Goal: Obtain resource: Download file/media

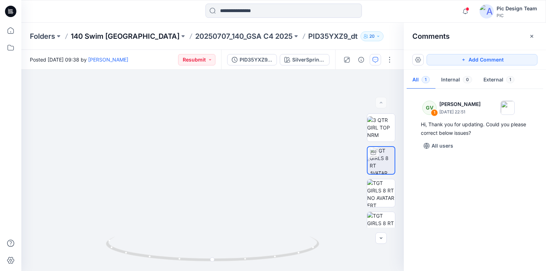
click at [95, 33] on p "140 Swim [GEOGRAPHIC_DATA]" at bounding box center [125, 36] width 109 height 10
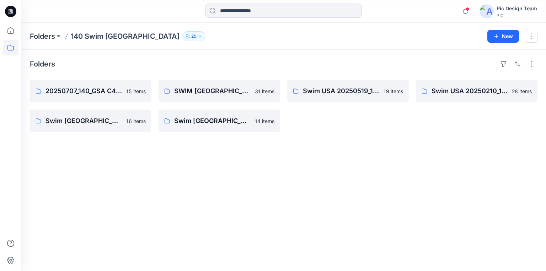
click at [11, 10] on icon at bounding box center [11, 9] width 4 height 0
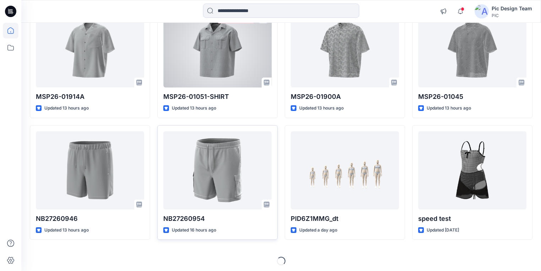
scroll to position [220, 0]
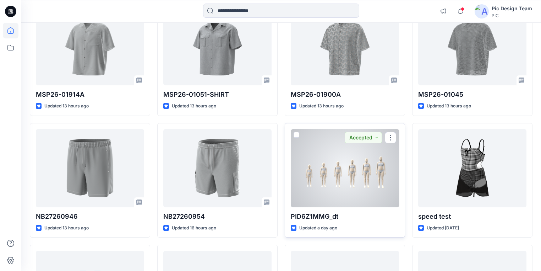
click at [324, 180] on div at bounding box center [345, 168] width 108 height 78
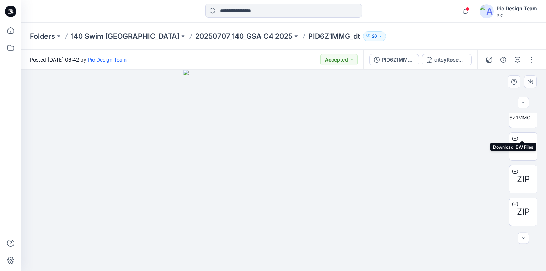
scroll to position [110, 0]
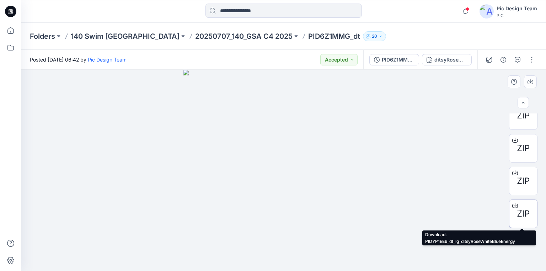
click at [514, 204] on icon at bounding box center [515, 206] width 6 height 6
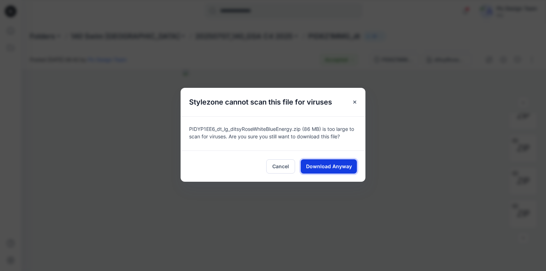
click at [322, 166] on span "Download Anyway" at bounding box center [329, 165] width 46 height 7
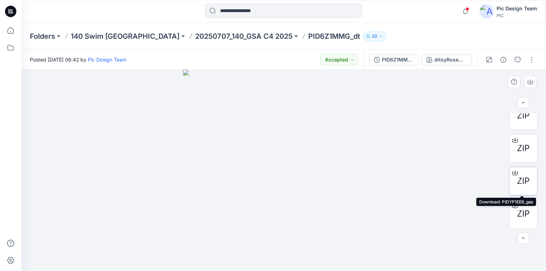
click at [515, 171] on icon at bounding box center [515, 173] width 6 height 6
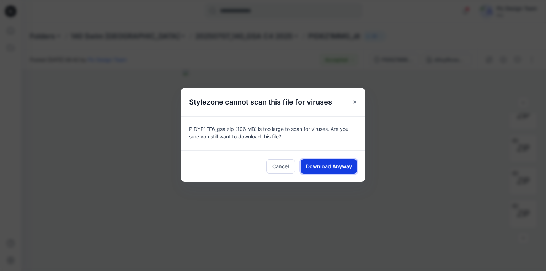
click at [320, 166] on span "Download Anyway" at bounding box center [329, 165] width 46 height 7
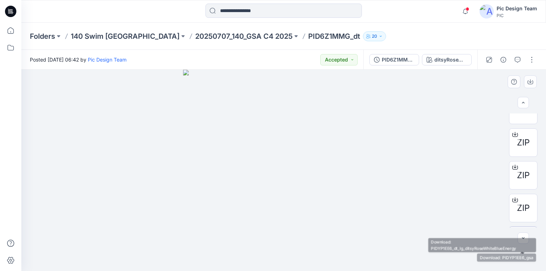
scroll to position [53, 0]
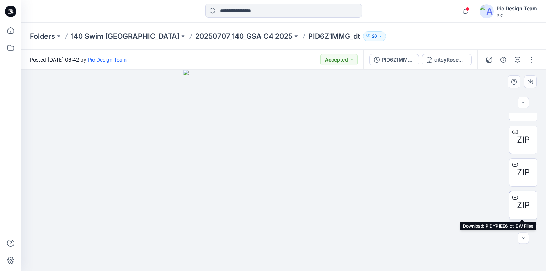
click at [512, 195] on icon at bounding box center [515, 197] width 6 height 6
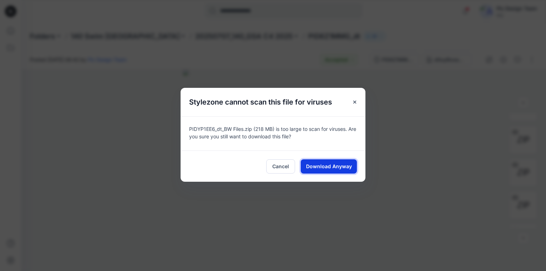
click at [347, 163] on span "Download Anyway" at bounding box center [329, 165] width 46 height 7
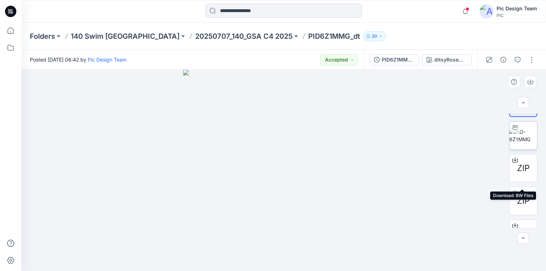
scroll to position [0, 0]
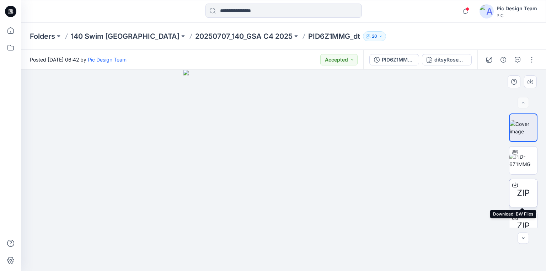
click at [515, 183] on icon at bounding box center [515, 185] width 6 height 4
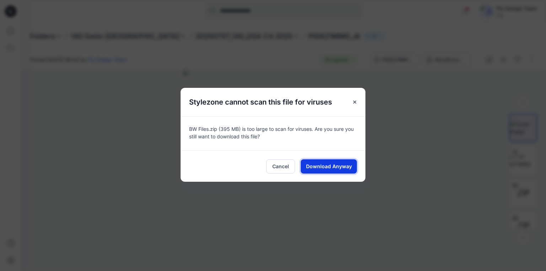
click at [319, 165] on span "Download Anyway" at bounding box center [329, 165] width 46 height 7
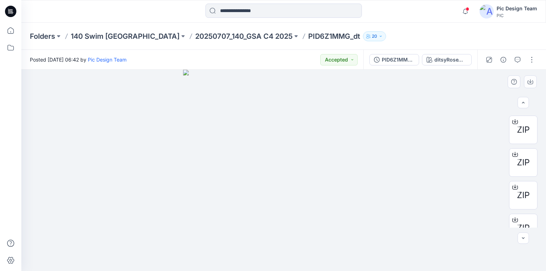
scroll to position [53, 0]
click at [513, 165] on icon at bounding box center [515, 164] width 6 height 6
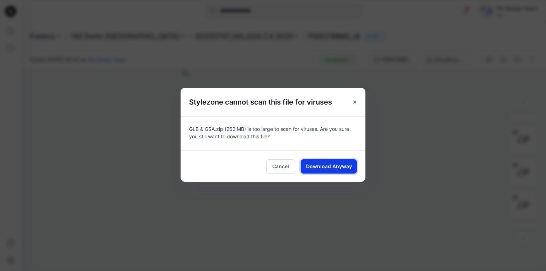
click at [332, 167] on span "Download Anyway" at bounding box center [329, 165] width 46 height 7
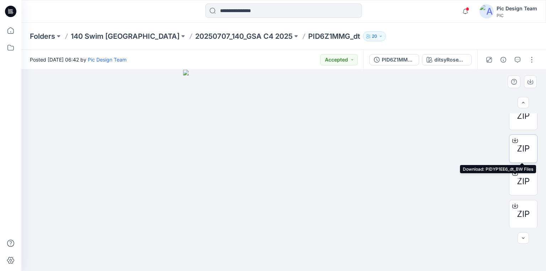
scroll to position [110, 0]
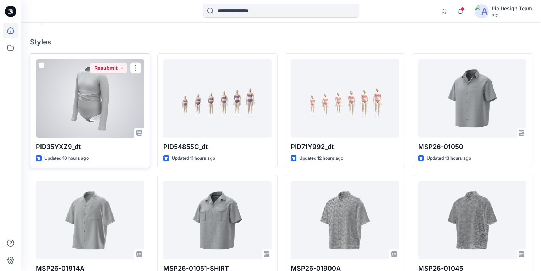
scroll to position [57, 0]
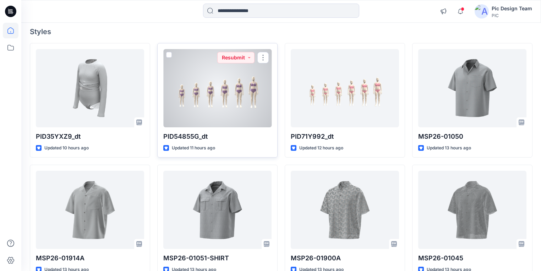
click at [225, 108] on div at bounding box center [217, 88] width 108 height 78
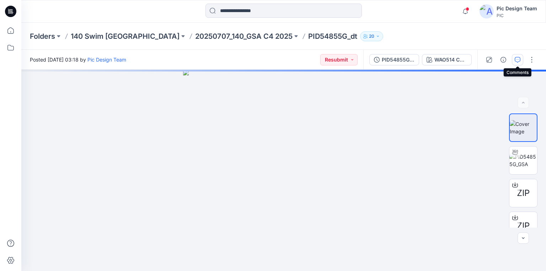
click at [514, 61] on button "button" at bounding box center [517, 59] width 11 height 11
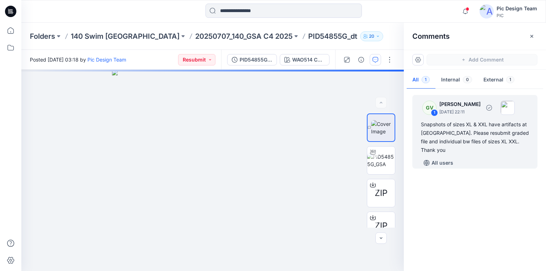
click at [429, 132] on div "Snapshots of sizes XL & XXL have artifacts at key hole. Please resubmit graded …" at bounding box center [475, 137] width 108 height 34
click at [431, 123] on div "Snapshots of sizes XL & XXL have artifacts at key hole. Please resubmit graded …" at bounding box center [475, 137] width 108 height 34
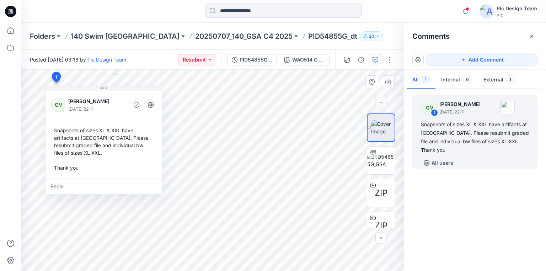
click at [58, 130] on div "Snapshots of sizes XL & XXL have artifacts at key hole. Please resubmit graded …" at bounding box center [103, 149] width 105 height 50
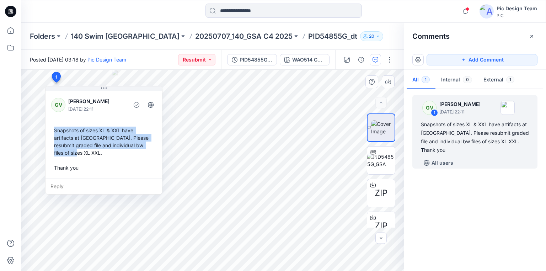
click at [69, 153] on div "Snapshots of sizes XL & XXL have artifacts at key hole. Please resubmit graded …" at bounding box center [103, 149] width 105 height 50
copy div "Snapshots of sizes XL & XXL have artifacts at key hole. Please resubmit graded …"
click at [115, 37] on p "140 Swim [GEOGRAPHIC_DATA]" at bounding box center [125, 36] width 109 height 10
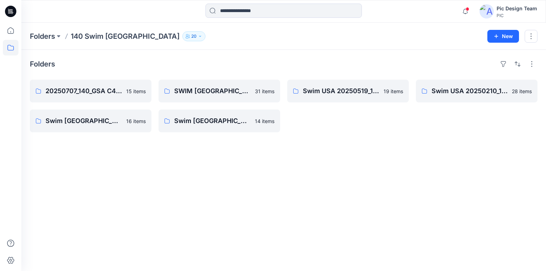
click at [7, 11] on icon at bounding box center [10, 11] width 11 height 11
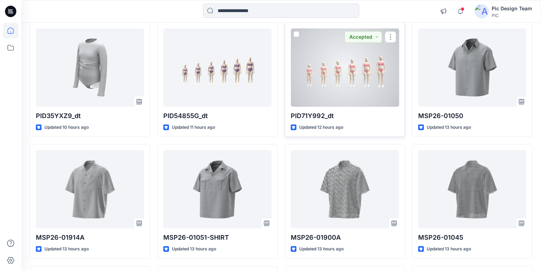
scroll to position [85, 0]
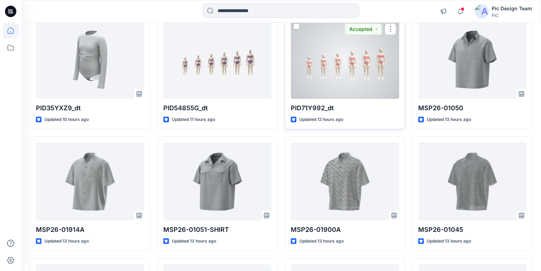
click at [338, 94] on div at bounding box center [345, 60] width 108 height 78
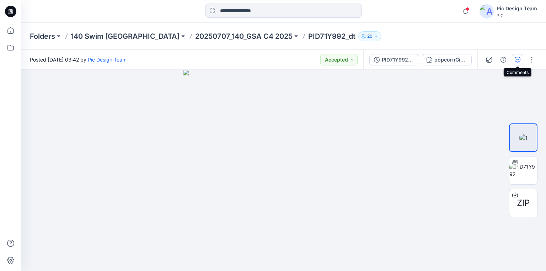
click at [519, 60] on icon "button" at bounding box center [517, 60] width 6 height 6
